Goal: Task Accomplishment & Management: Manage account settings

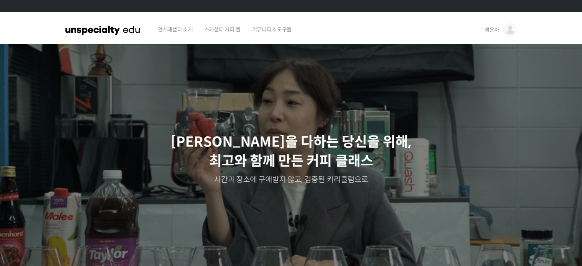
click at [496, 31] on span "행운아" at bounding box center [491, 29] width 15 height 7
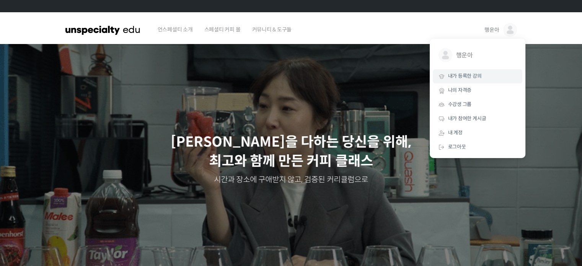
click at [465, 77] on span "내가 등록한 강의" at bounding box center [465, 76] width 34 height 7
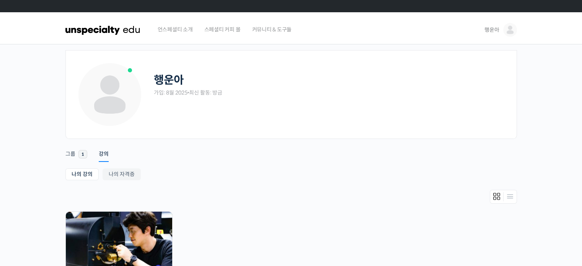
click at [312, 164] on div "Account Notifications 그룹 1 강의 나의 강의 My 강의 나의 자격증 나의 강의 My 강의 나의 자격증 진행 중 20개의 수…" at bounding box center [291, 242] width 452 height 207
click at [130, 221] on img at bounding box center [119, 239] width 106 height 55
